Goal: Information Seeking & Learning: Find specific page/section

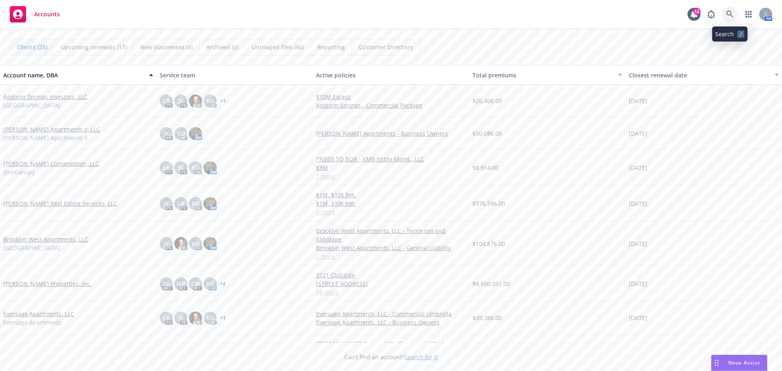
click at [728, 11] on icon at bounding box center [729, 14] width 7 height 7
click at [57, 204] on link "[PERSON_NAME] Real Estate Services, LLC" at bounding box center [60, 203] width 114 height 9
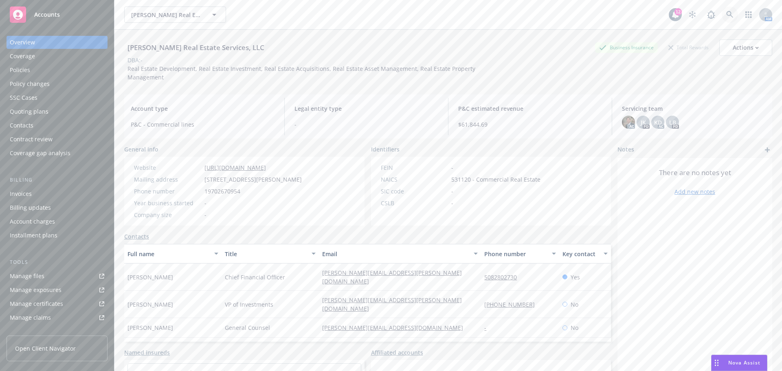
click at [726, 11] on icon at bounding box center [729, 14] width 7 height 7
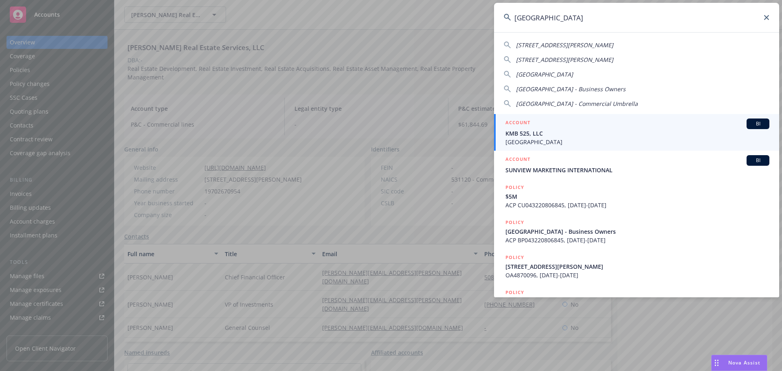
type input "[GEOGRAPHIC_DATA]"
click at [530, 132] on span "KMB 525, LLC" at bounding box center [637, 133] width 264 height 9
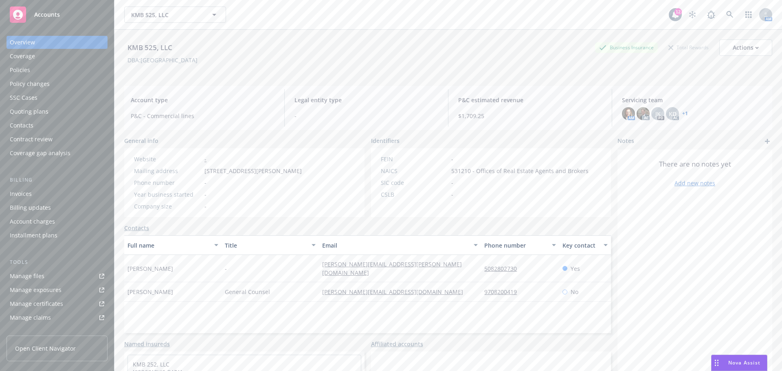
click at [25, 70] on div "Policies" at bounding box center [20, 70] width 20 height 13
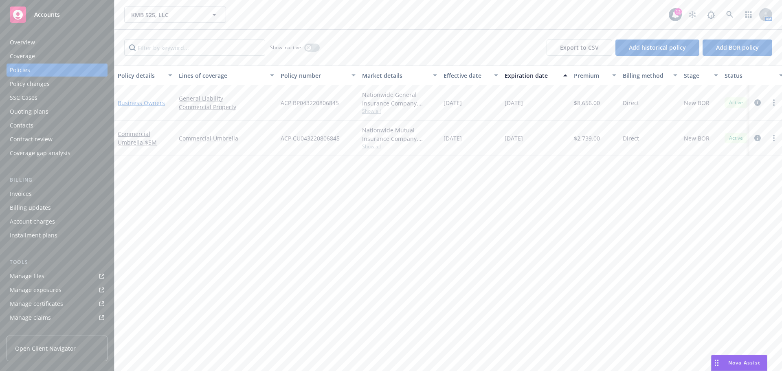
click at [150, 102] on link "Business Owners" at bounding box center [141, 103] width 47 height 8
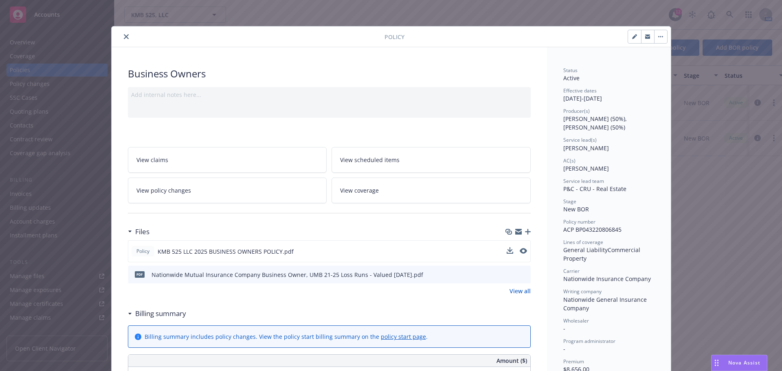
click at [508, 244] on div "Policy KMB 525 LLC 2025 BUSINESS OWNERS POLICY.pdf" at bounding box center [329, 251] width 403 height 22
click at [521, 250] on icon "preview file" at bounding box center [522, 251] width 7 height 6
